Goal: Task Accomplishment & Management: Complete application form

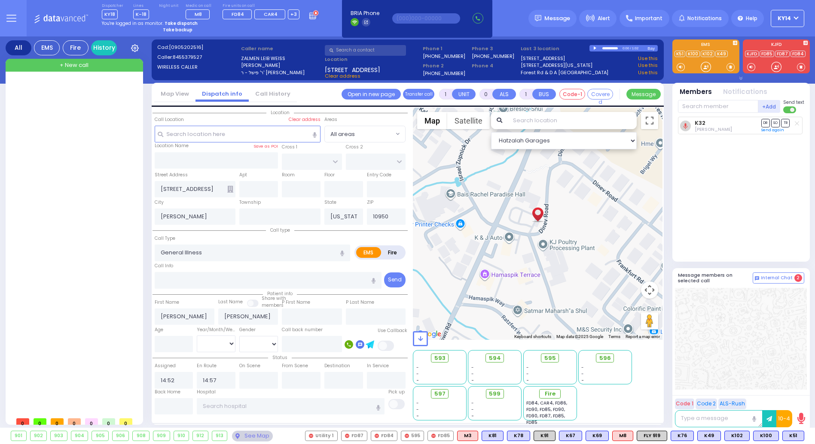
select select
click at [186, 22] on strong "Take dispatch" at bounding box center [180, 23] width 33 height 6
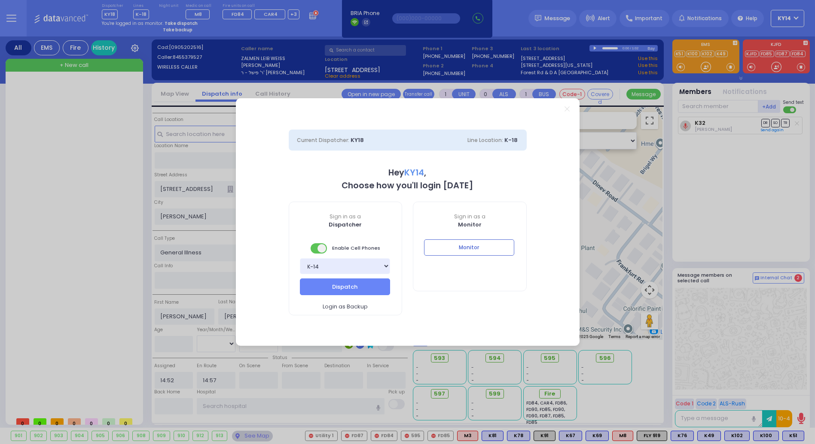
select select "2"
click at [367, 283] on button "Dispatch" at bounding box center [345, 287] width 90 height 16
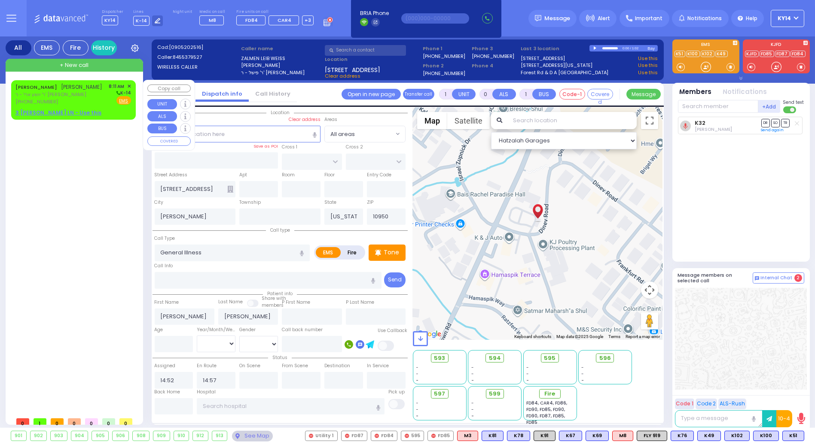
click at [56, 92] on span "ר' יושע ארי' - ר' [PERSON_NAME]" at bounding box center [58, 94] width 87 height 7
type input "2"
type input "1"
select select
radio input "true"
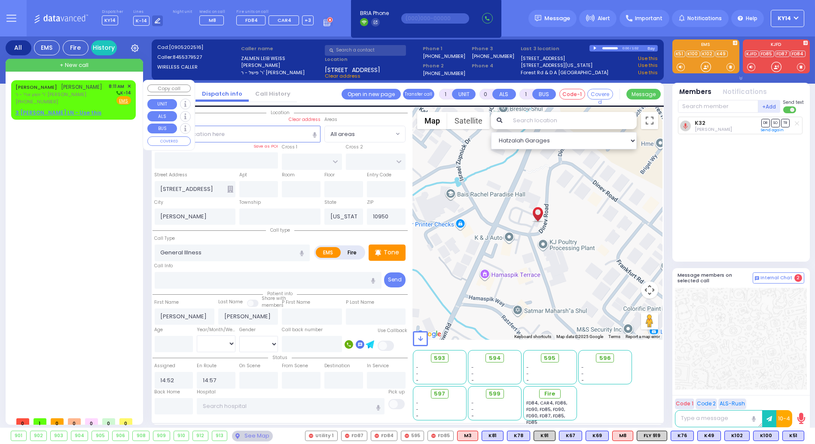
type input "ELIEZER"
type input "[PERSON_NAME]"
select select
type input "08:11"
select select "Hatzalah Garages"
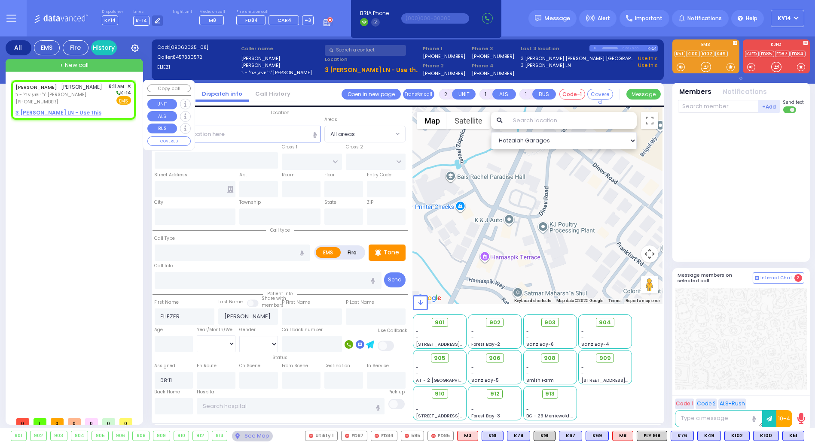
click at [52, 113] on u "3 [PERSON_NAME] LN - Use this" at bounding box center [58, 112] width 86 height 7
select select
radio input "true"
select select
select select "Hatzalah Garages"
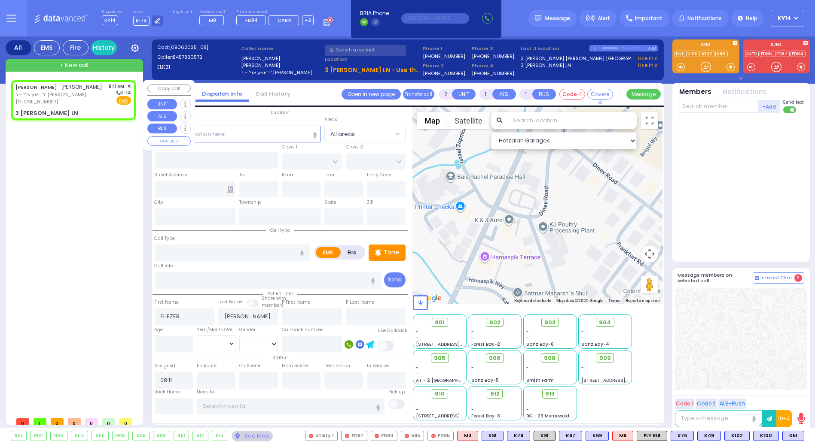
select select
radio input "true"
select select
select select "Hatzalah Garages"
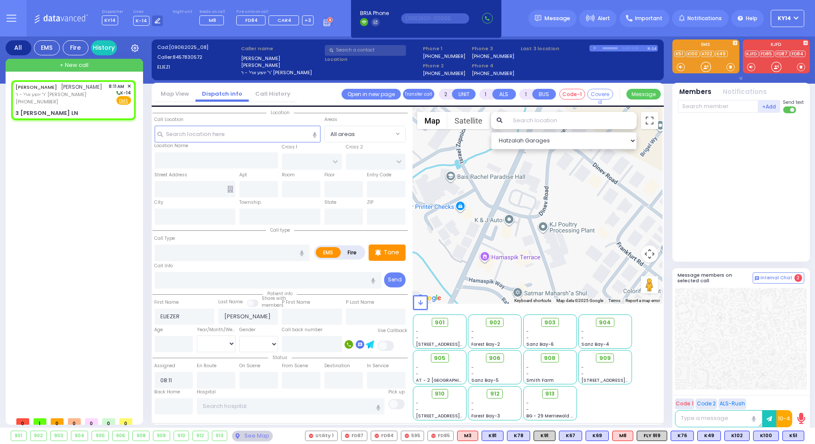
type input "GILBERT ST"
type input "VAN ARSDALE RD"
type input "3 [PERSON_NAME] LN"
type input "Monroe"
type input "[US_STATE]"
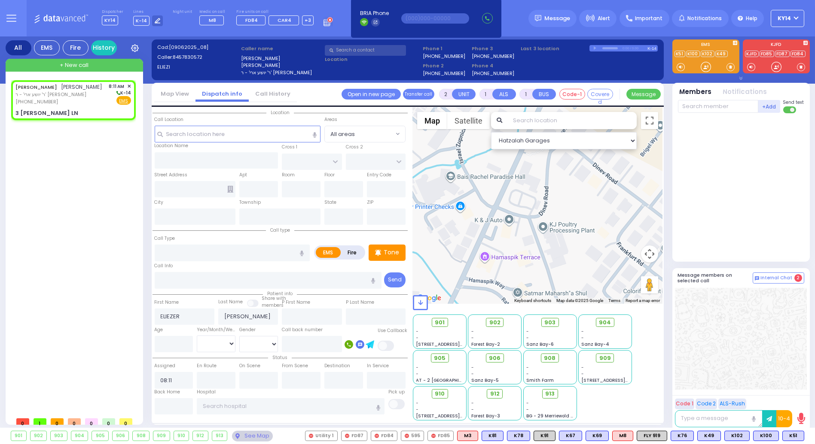
type input "10950"
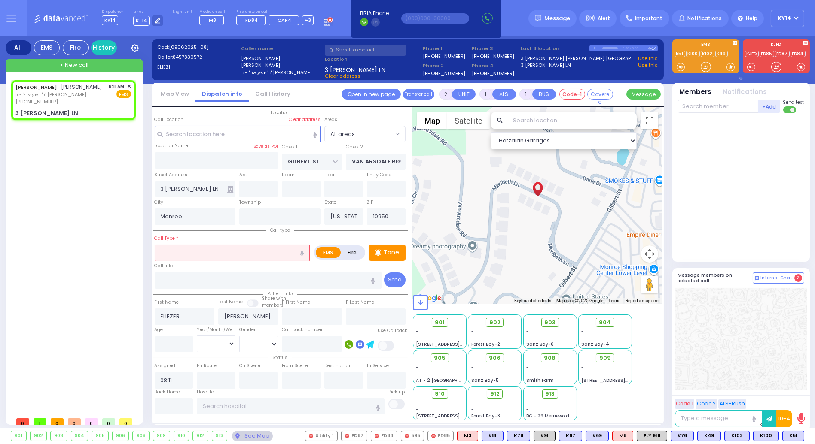
select select
radio input "true"
select select
select select "Hatzalah Garages"
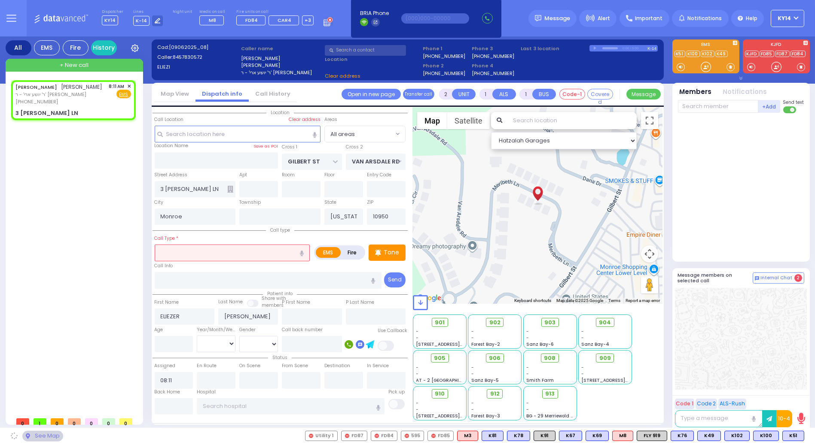
click at [190, 252] on input "text" at bounding box center [232, 253] width 155 height 16
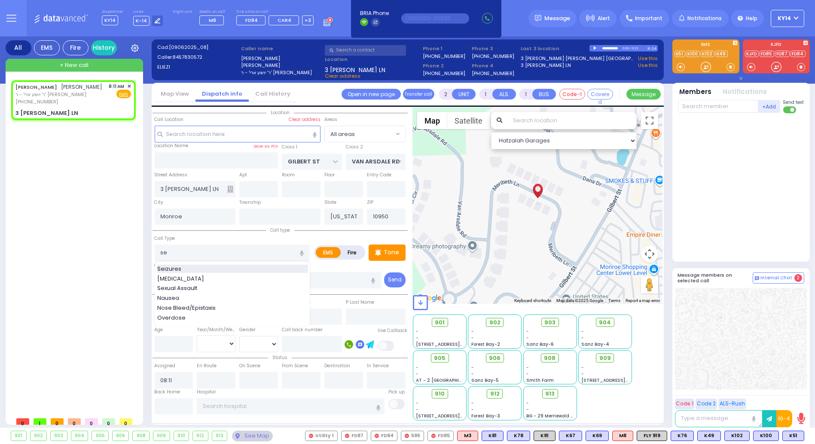
click at [165, 267] on span "Seizures" at bounding box center [170, 269] width 27 height 9
type input "Seizures"
type input "3"
type input "2"
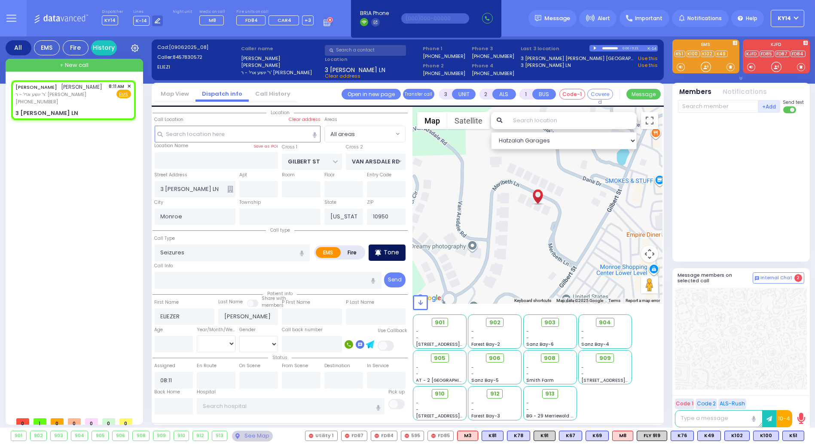
click at [390, 252] on p "Tone" at bounding box center [390, 252] width 15 height 9
select select
radio input "true"
select select
select select "Hatzalah Garages"
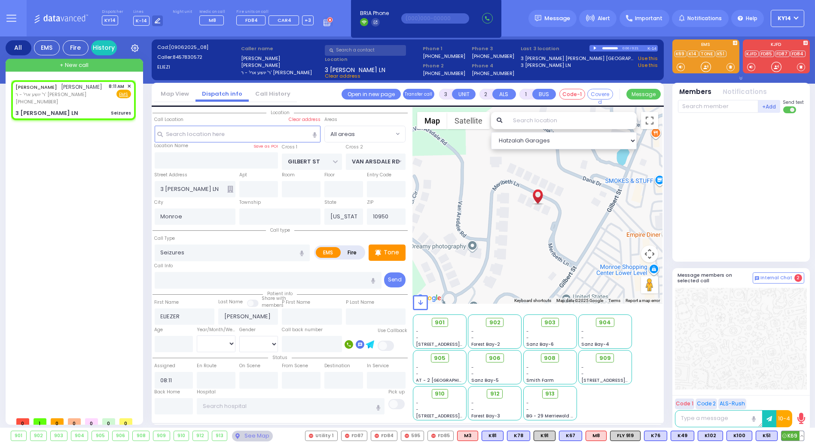
click at [793, 438] on span "K69" at bounding box center [792, 436] width 22 height 9
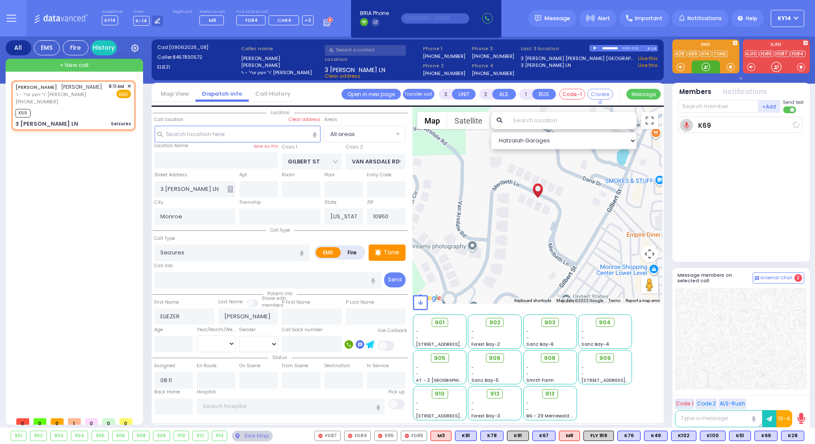
select select
radio input "true"
select select
type input "08:12"
select select "Hatzalah Garages"
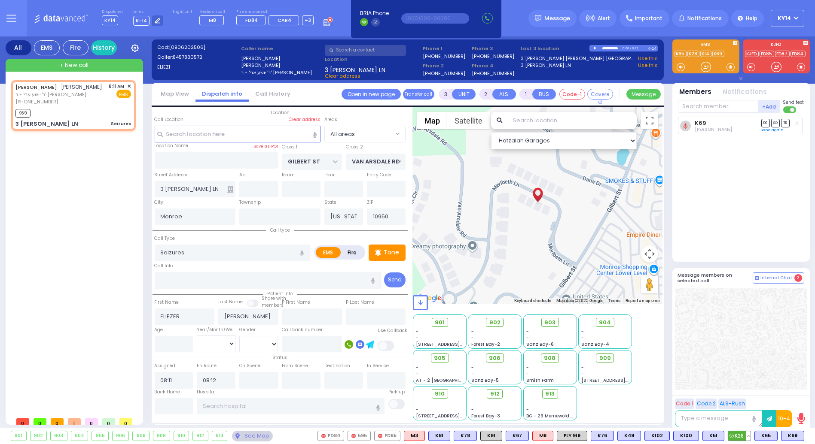
click at [741, 437] on span "K28" at bounding box center [739, 436] width 22 height 9
select select
radio input "true"
select select
select select "Hatzalah Garages"
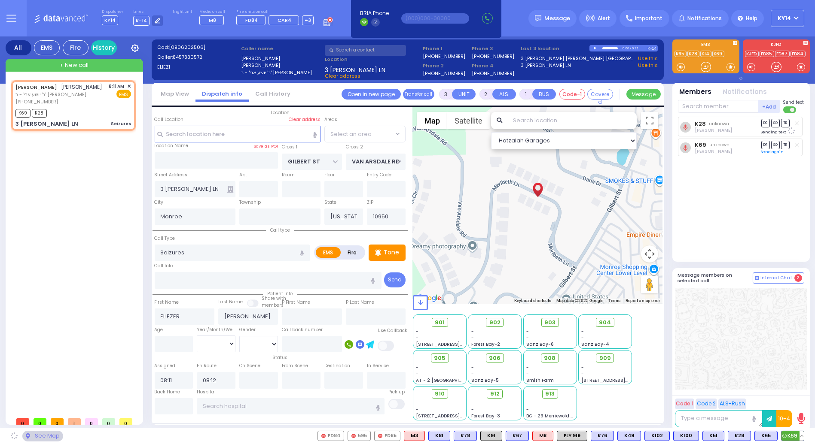
click at [789, 436] on span "K69" at bounding box center [792, 436] width 22 height 9
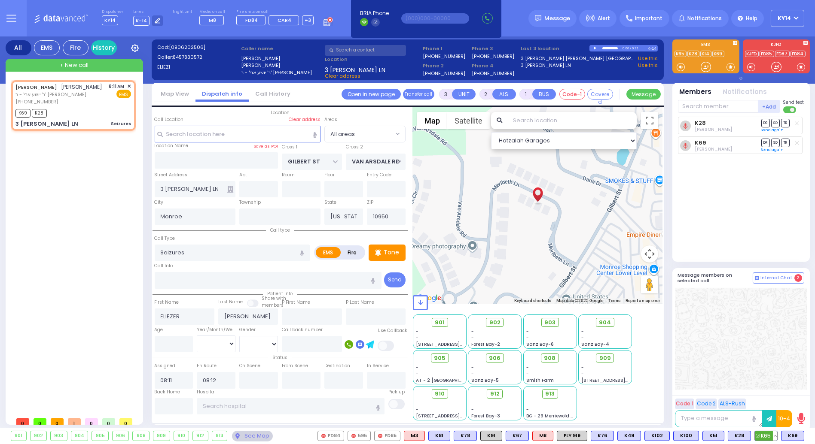
click at [765, 436] on span "K65" at bounding box center [765, 436] width 22 height 9
select select
radio input "true"
select select
select select "Hatzalah Garages"
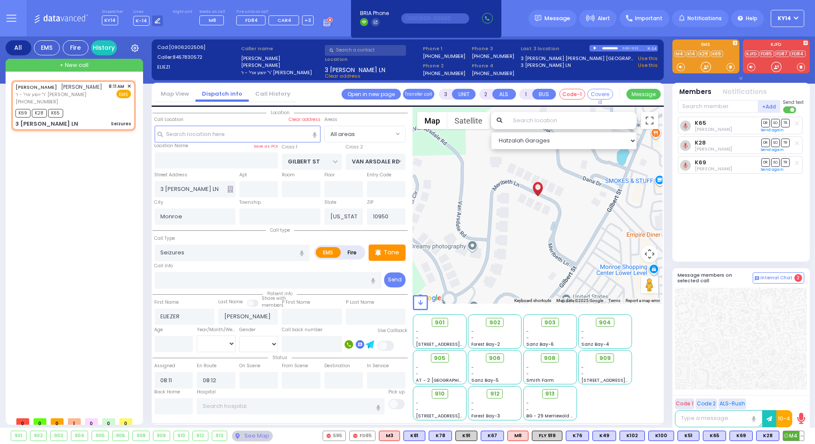
click at [792, 437] on span "M4" at bounding box center [793, 436] width 21 height 9
select select
radio input "true"
select select
select select "Hatzalah Garages"
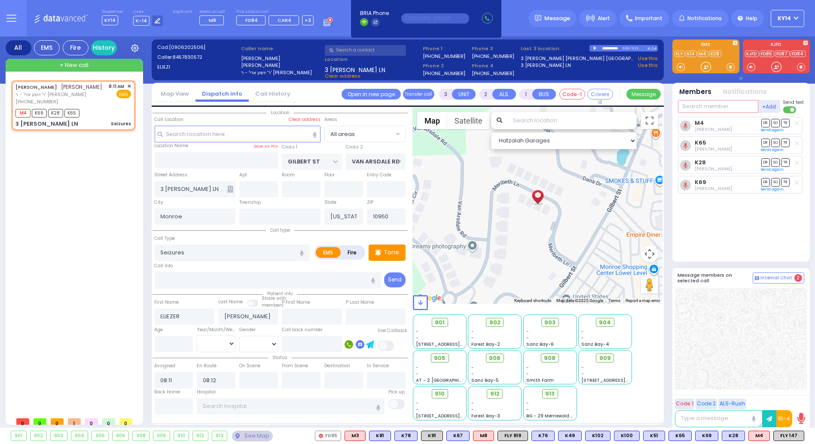
click at [716, 108] on input "text" at bounding box center [718, 106] width 80 height 13
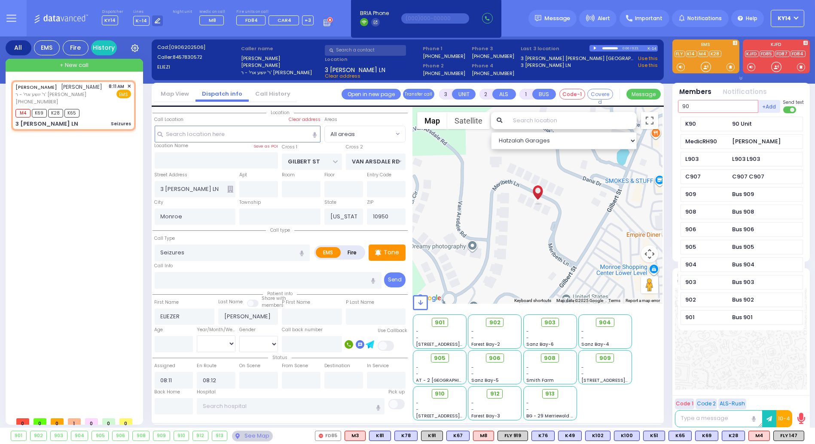
type input "90"
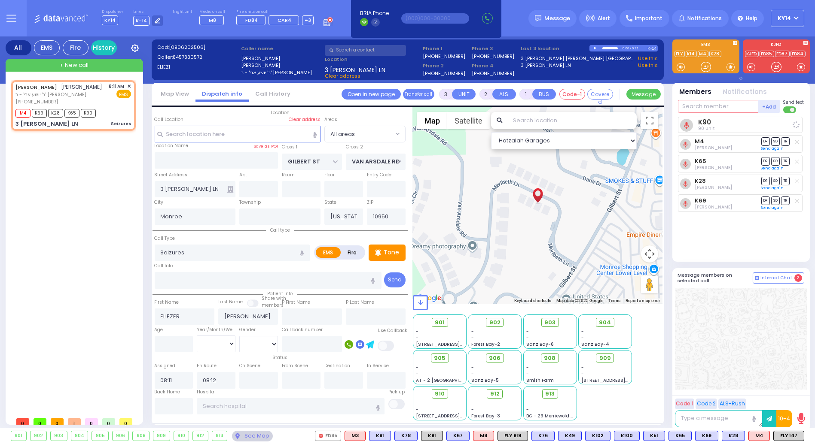
select select
radio input "true"
select select
select select "Hatzalah Garages"
click at [550, 358] on span "908" at bounding box center [553, 358] width 12 height 9
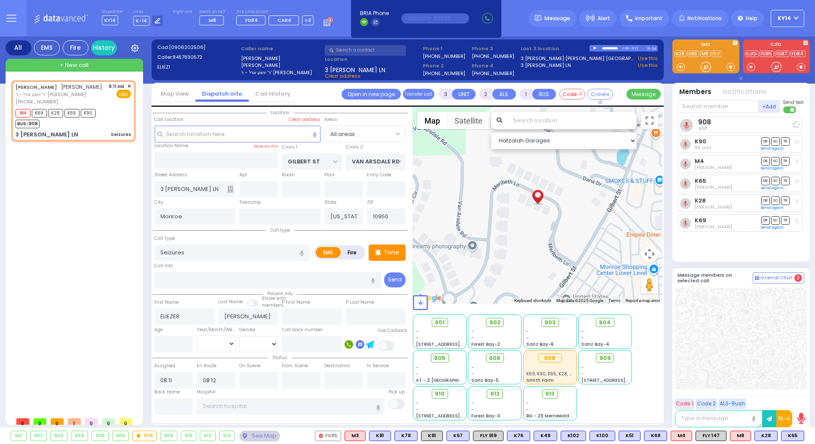
select select
radio input "true"
select select
select select "Hatzalah Garages"
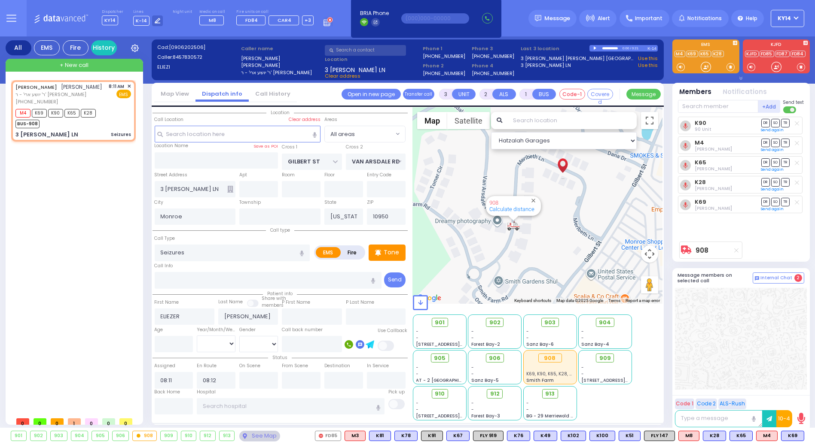
type input "6"
select select
radio input "true"
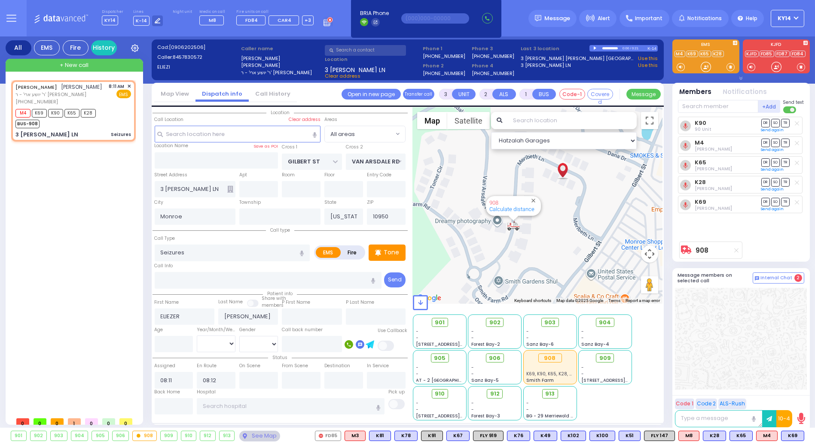
type input "Unknown"
select select "Year"
select select "Hatzalah Garages"
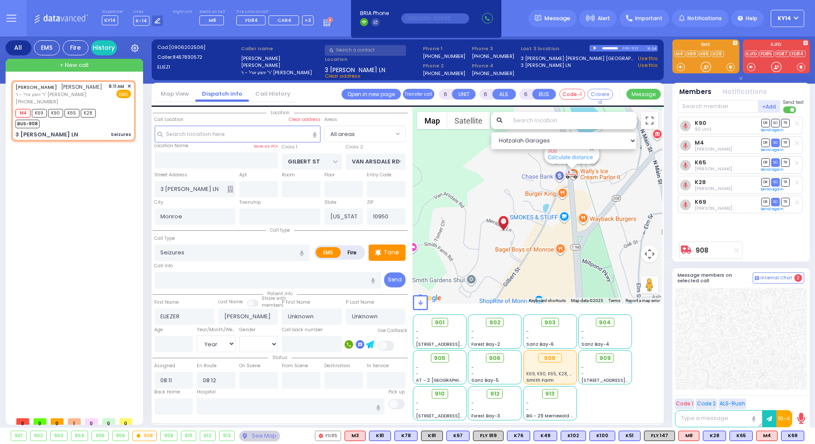
select select
radio input "true"
type input "[PERSON_NAME]"
type input "12"
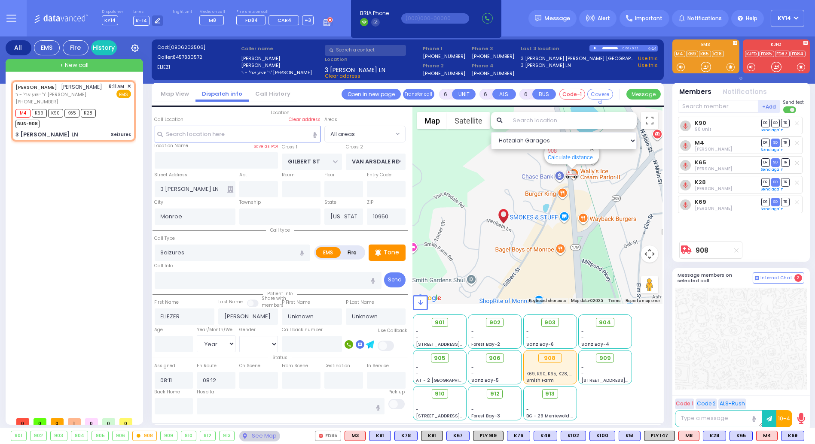
select select "Year"
select select "[DEMOGRAPHIC_DATA]"
select select "Hatzalah Garages"
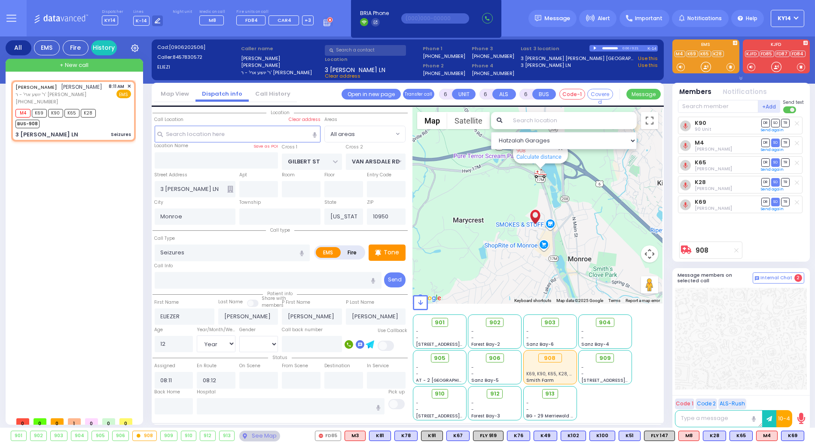
select select
radio input "true"
select select "Year"
select select "[DEMOGRAPHIC_DATA]"
select select "Hatzalah Garages"
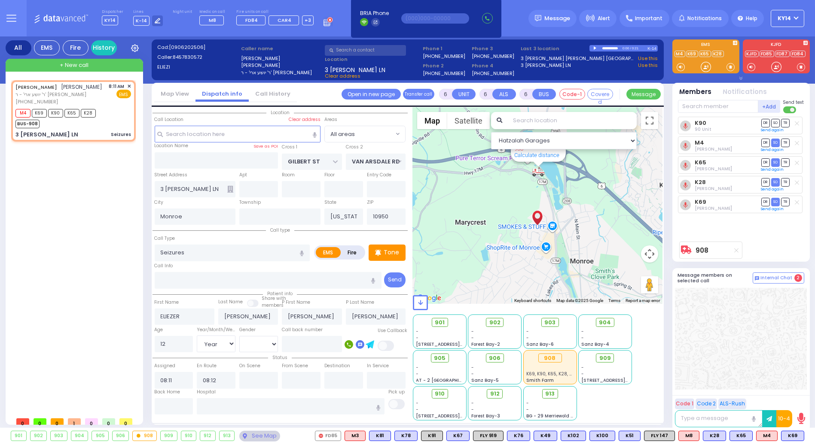
select select
radio input "true"
select select "Year"
select select "[DEMOGRAPHIC_DATA]"
select select "Hatzalah Garages"
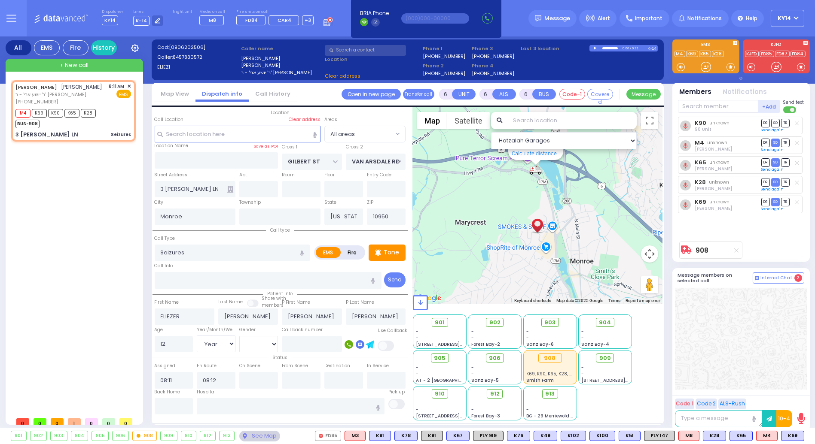
select select
radio input "true"
select select "Year"
select select "[DEMOGRAPHIC_DATA]"
select select "Hatzalah Garages"
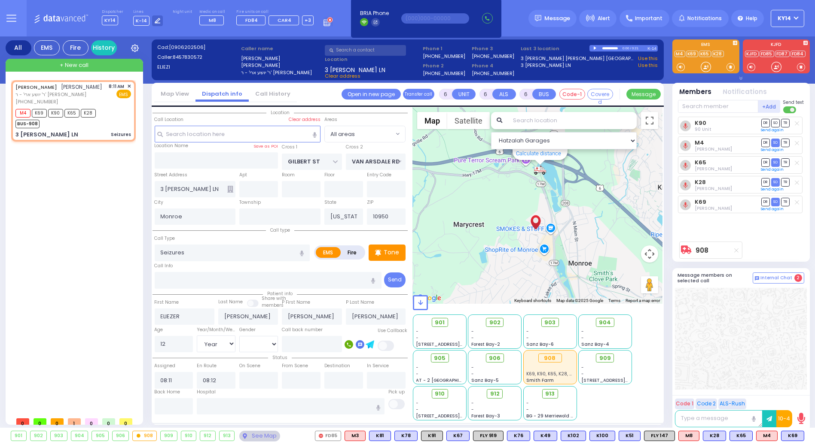
select select
radio input "true"
select select "Year"
select select "[DEMOGRAPHIC_DATA]"
select select "Hatzalah Garages"
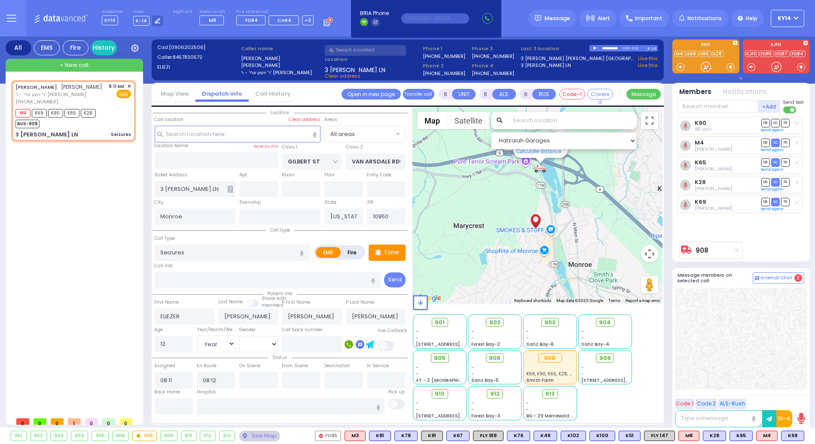
select select
radio input "true"
select select "Year"
select select "[DEMOGRAPHIC_DATA]"
select select "Hatzalah Garages"
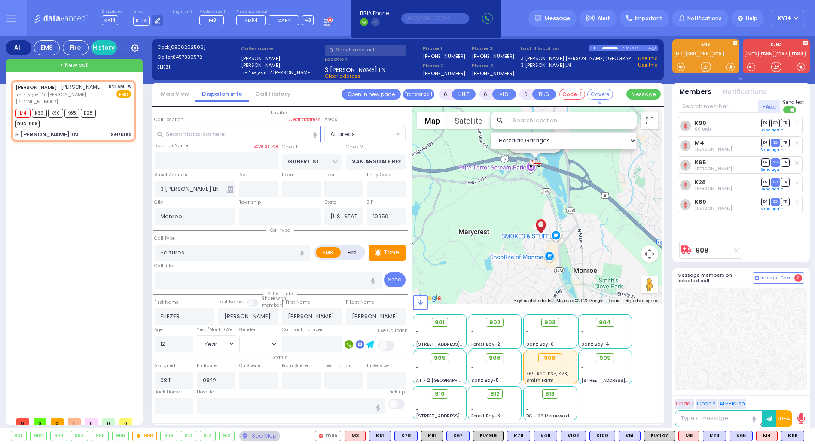
select select
radio input "true"
select select "Year"
select select "[DEMOGRAPHIC_DATA]"
select select "Hatzalah Garages"
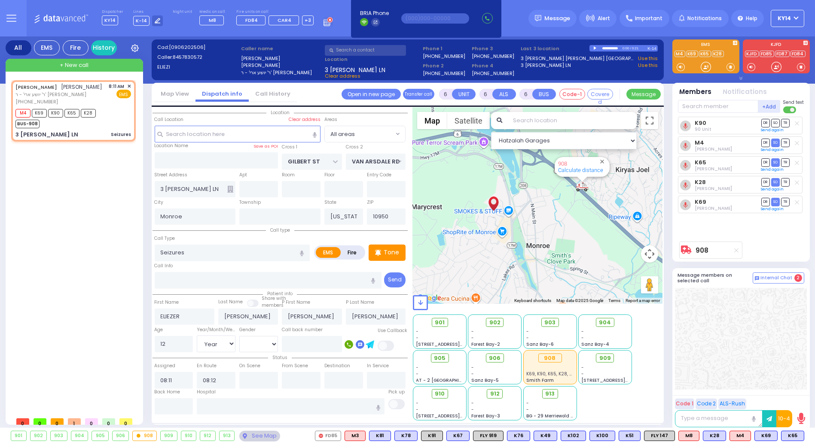
select select
radio input "true"
select select "Year"
select select "[DEMOGRAPHIC_DATA]"
select select "Hatzalah Garages"
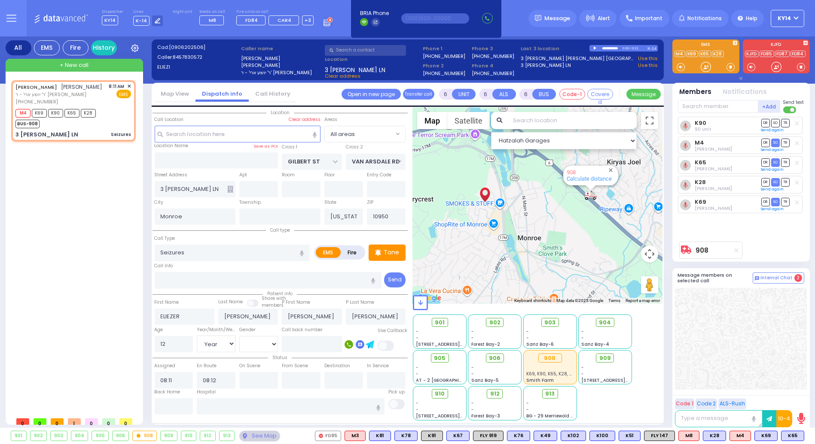
select select
radio input "true"
select select "Year"
select select "[DEMOGRAPHIC_DATA]"
select select "Hatzalah Garages"
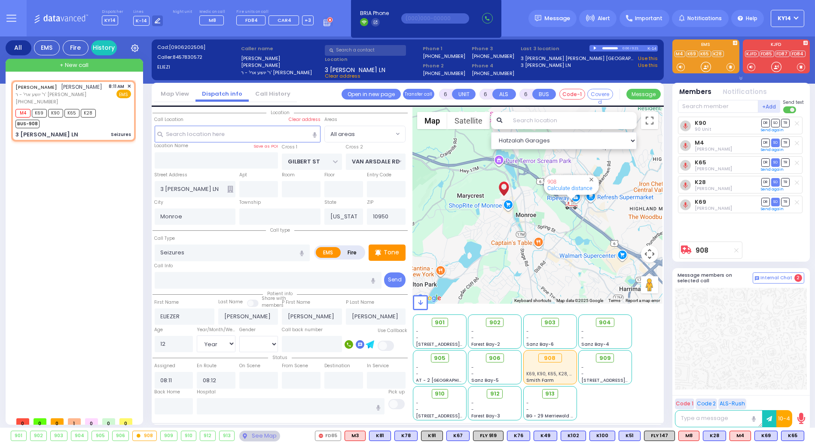
select select
radio input "true"
select select "Year"
select select "[DEMOGRAPHIC_DATA]"
select select "Hatzalah Garages"
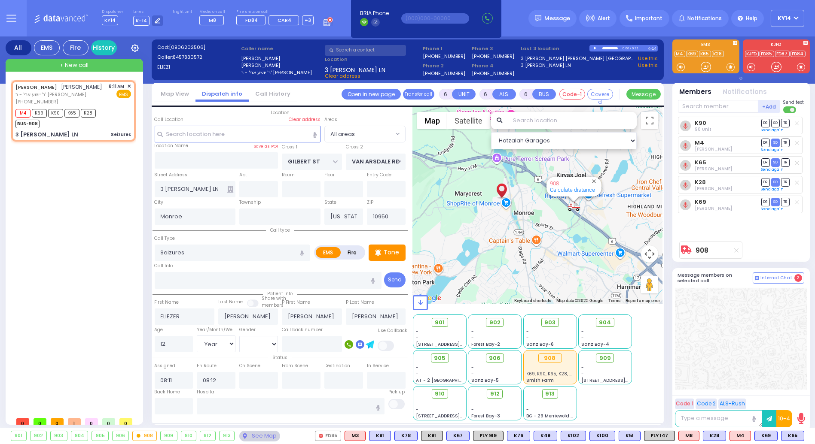
select select
radio input "true"
select select "Year"
select select "[DEMOGRAPHIC_DATA]"
select select "Hatzalah Garages"
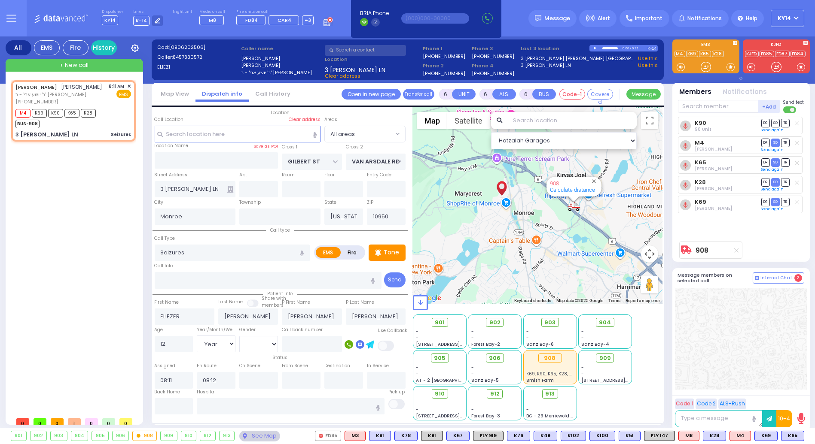
select select
radio input "true"
select select "Year"
select select "[DEMOGRAPHIC_DATA]"
select select "Hatzalah Garages"
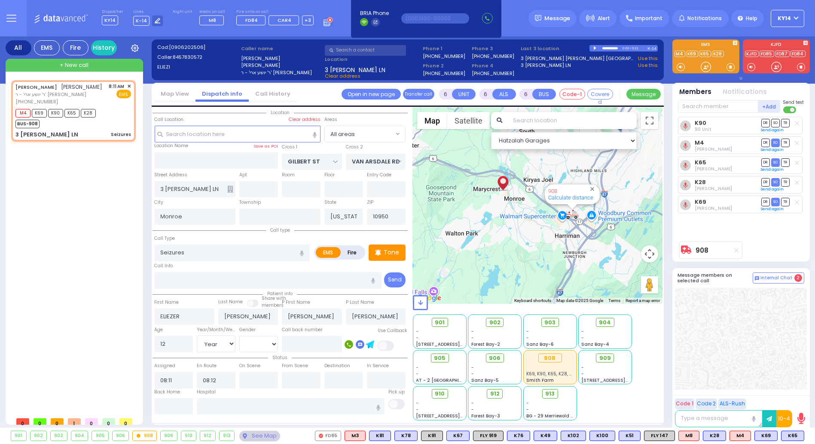
select select
radio input "true"
select select "Year"
select select "[DEMOGRAPHIC_DATA]"
select select "Hatzalah Garages"
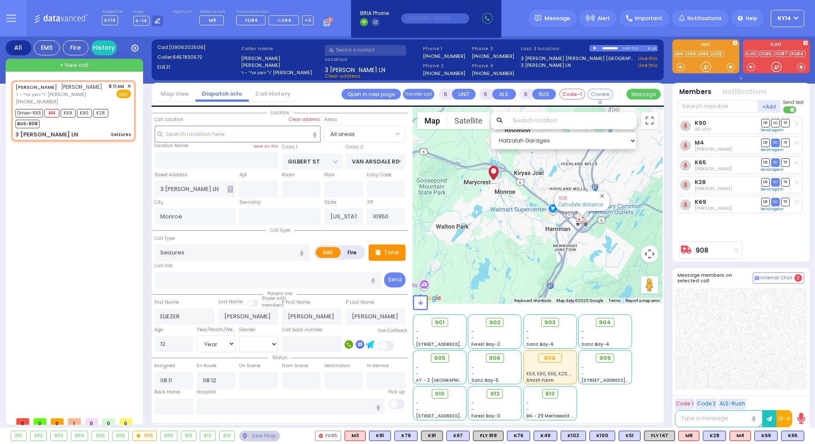
select select
radio input "true"
select select "Year"
select select "[DEMOGRAPHIC_DATA]"
type input "08:12"
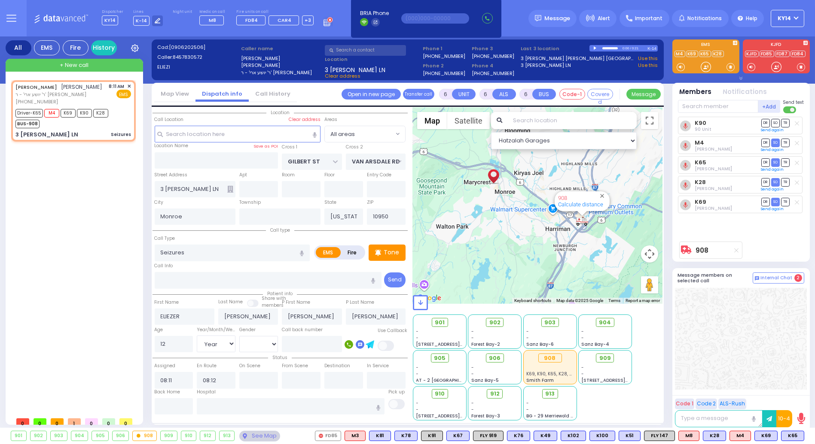
type input "08:35"
select select "Hatzalah Garages"
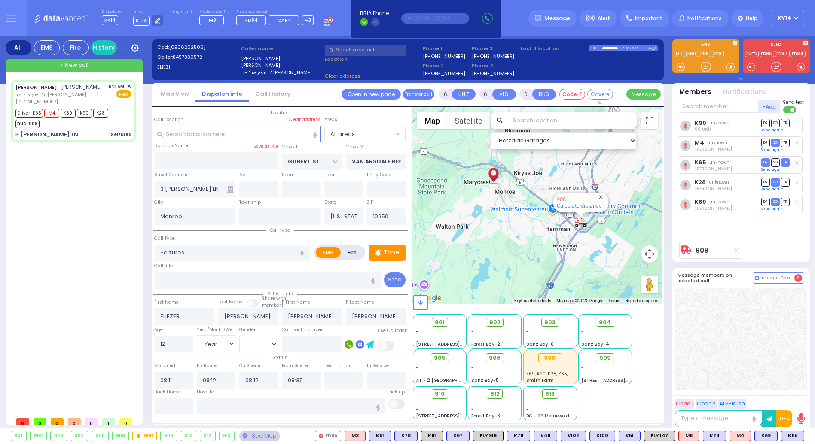
select select
radio input "true"
select select "Year"
select select "[DEMOGRAPHIC_DATA]"
select select "Hatzalah Garages"
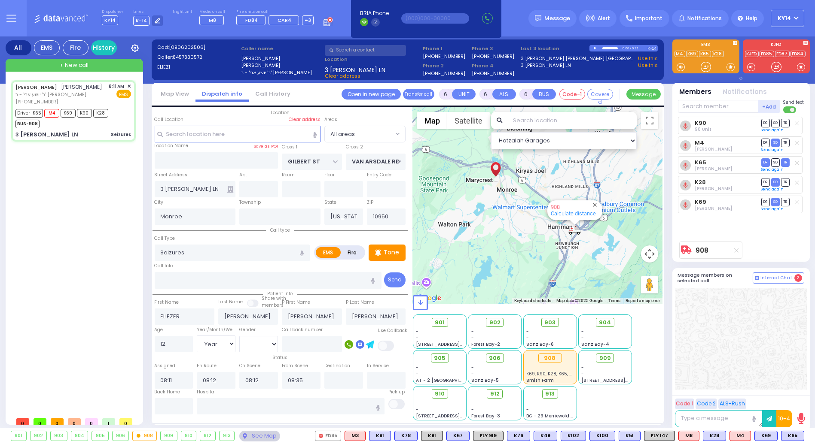
select select
radio input "true"
select select "Year"
select select "[DEMOGRAPHIC_DATA]"
select select "Hatzalah Garages"
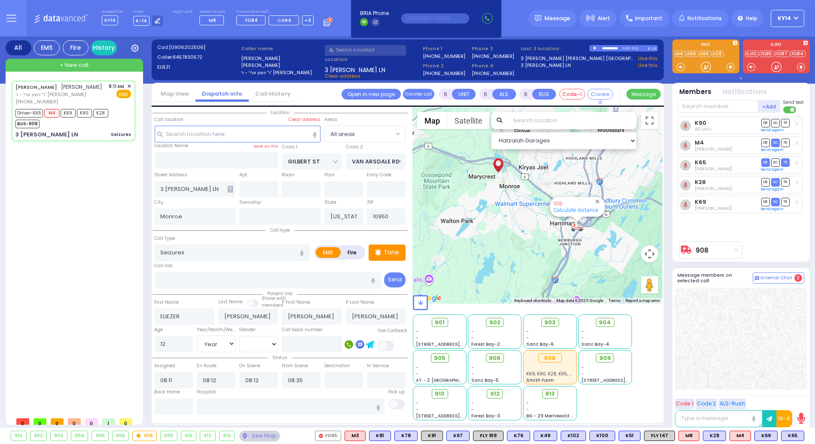
select select
radio input "true"
select select "Year"
select select "[DEMOGRAPHIC_DATA]"
select select "Hatzalah Garages"
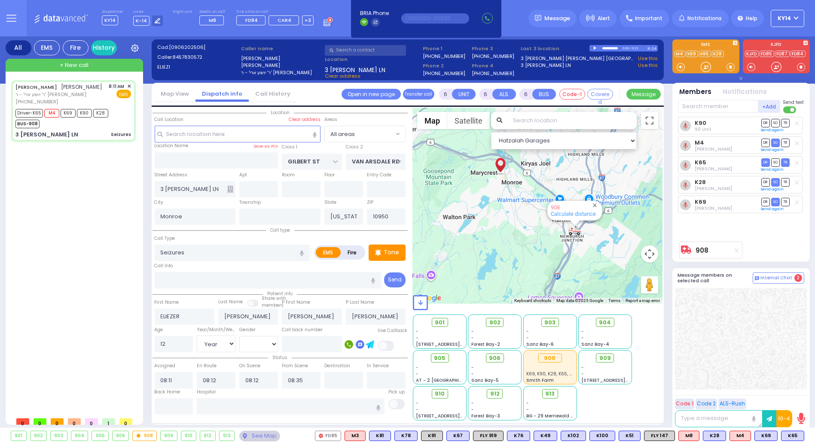
select select
radio input "true"
select select "Year"
select select "[DEMOGRAPHIC_DATA]"
select select "Hatzalah Garages"
